Goal: Navigation & Orientation: Understand site structure

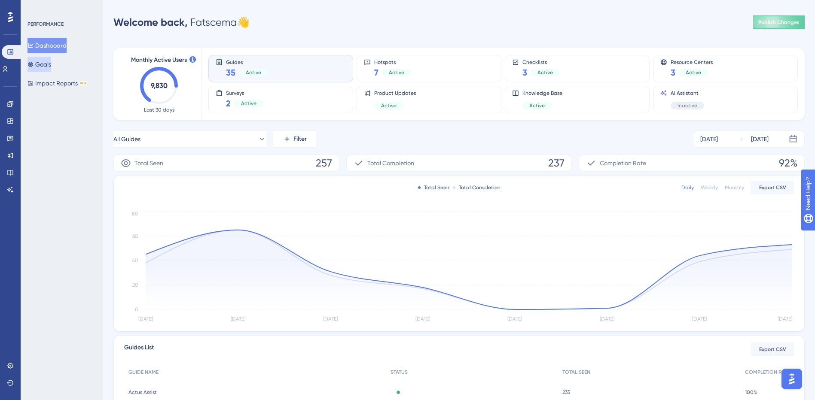
click at [51, 64] on button "Goals" at bounding box center [40, 64] width 24 height 15
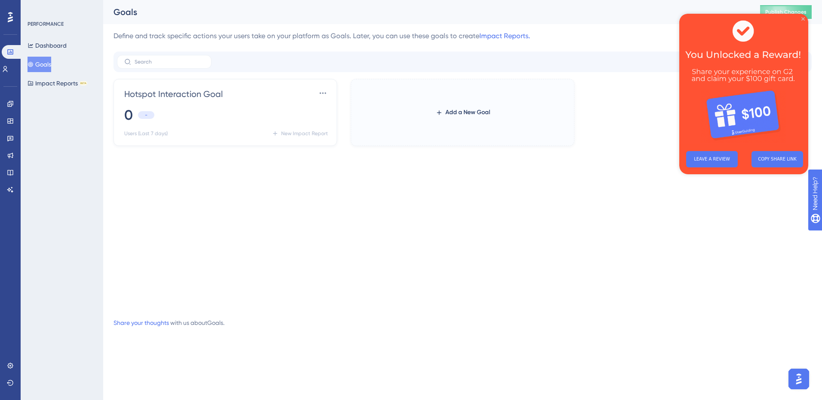
click at [803, 19] on icon "Close Preview" at bounding box center [802, 18] width 3 height 3
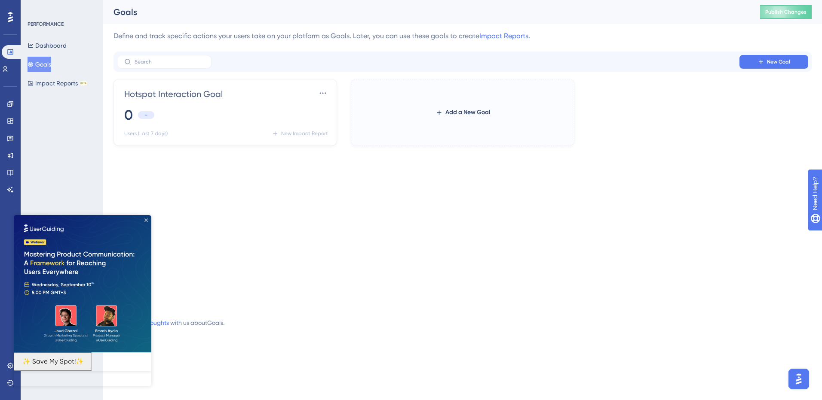
click at [146, 220] on icon "Close Preview" at bounding box center [145, 220] width 3 height 3
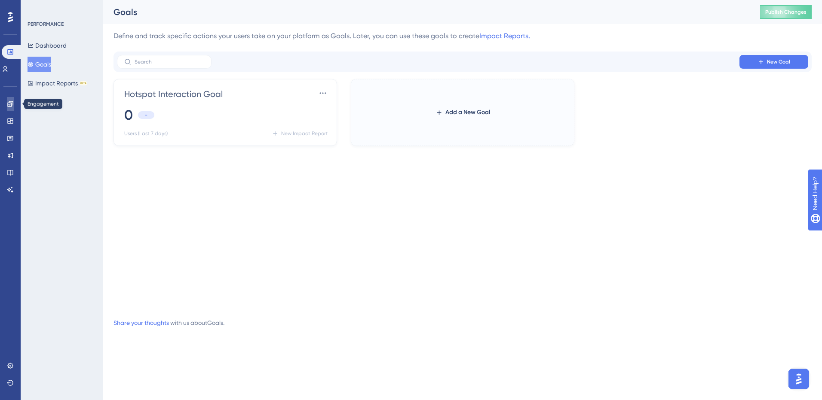
click at [11, 106] on icon at bounding box center [10, 104] width 7 height 7
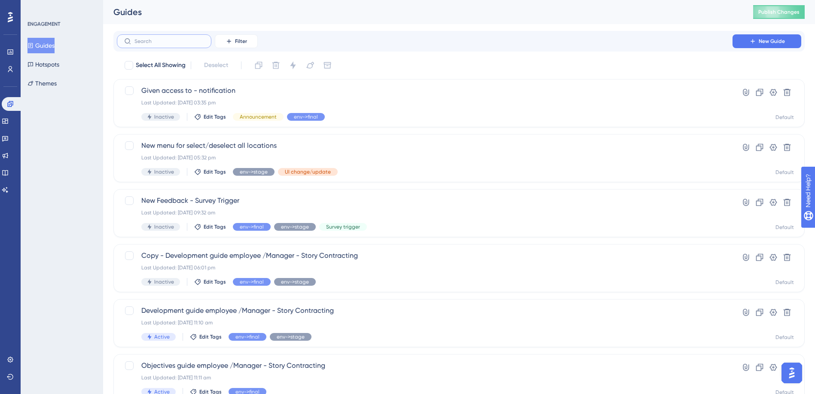
click at [140, 44] on input "text" at bounding box center [169, 41] width 70 height 6
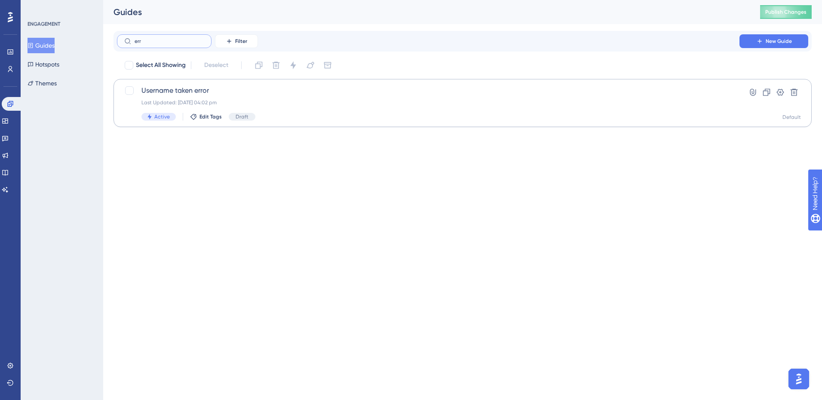
type input "err"
click at [157, 95] on span "Username taken error" at bounding box center [427, 91] width 573 height 10
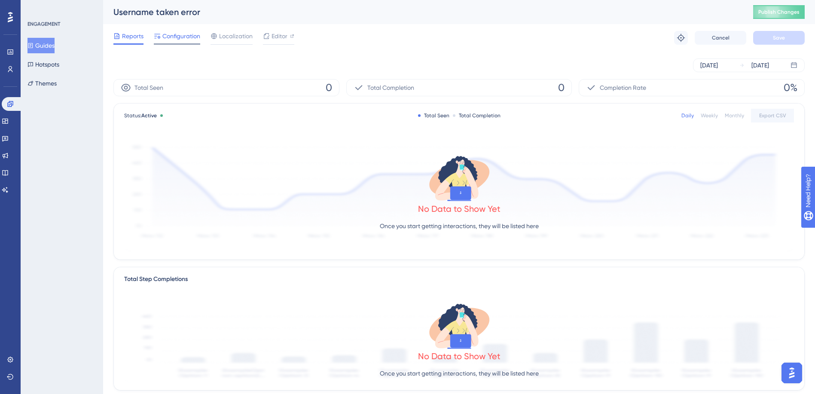
click at [168, 34] on span "Configuration" at bounding box center [181, 36] width 38 height 10
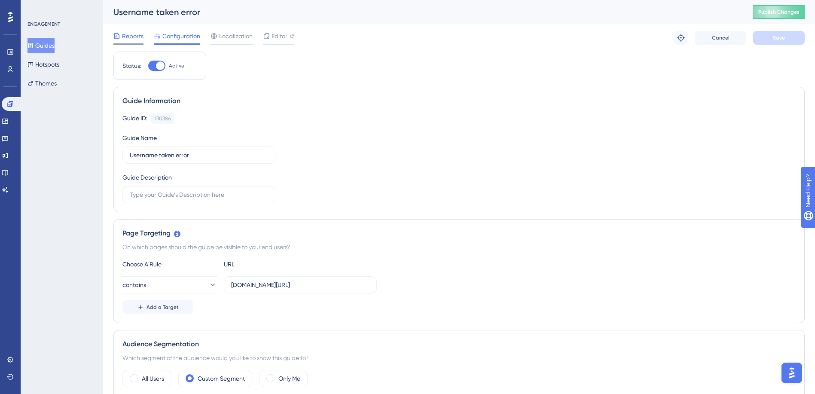
click at [122, 35] on div "Reports" at bounding box center [128, 36] width 30 height 10
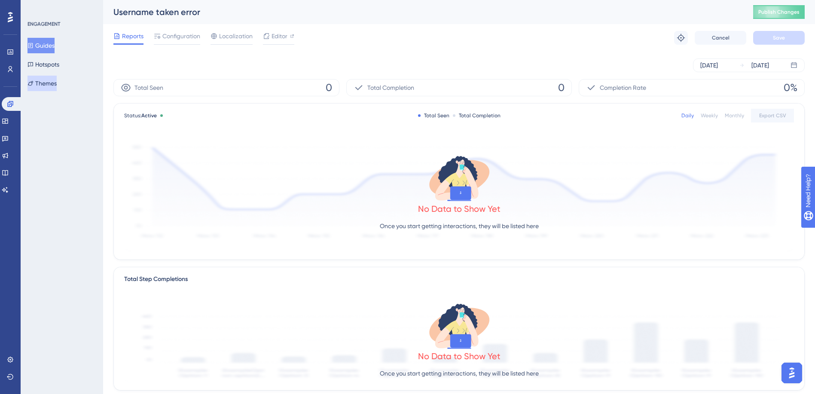
click at [46, 79] on button "Themes" at bounding box center [42, 83] width 29 height 15
